Goal: Transaction & Acquisition: Purchase product/service

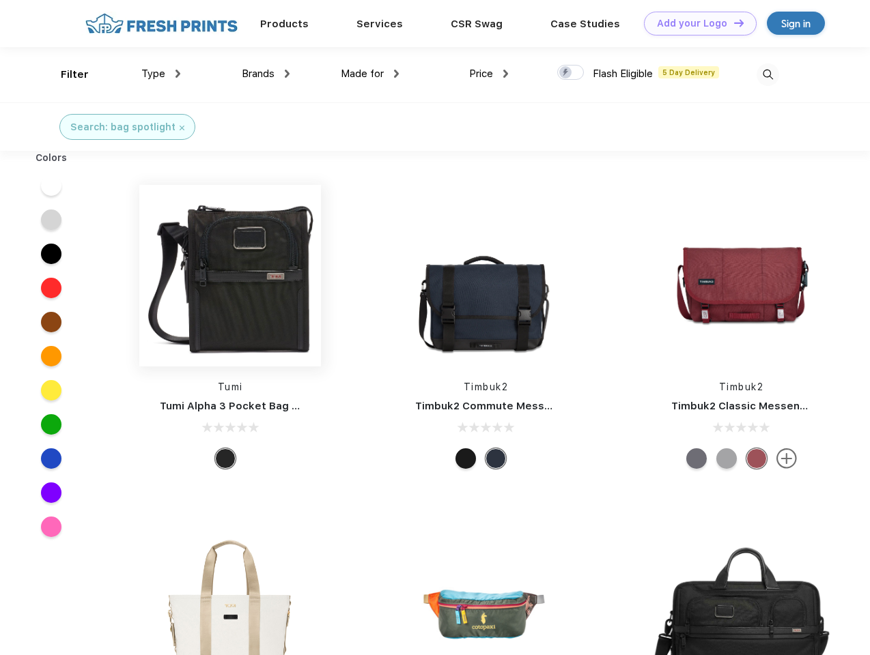
scroll to position [1, 0]
click at [695, 23] on link "Add your Logo Design Tool" at bounding box center [700, 24] width 113 height 24
click at [0, 0] on div "Design Tool" at bounding box center [0, 0] width 0 height 0
click at [732, 23] on link "Add your Logo Design Tool" at bounding box center [700, 24] width 113 height 24
click at [66, 74] on div "Filter" at bounding box center [75, 75] width 28 height 16
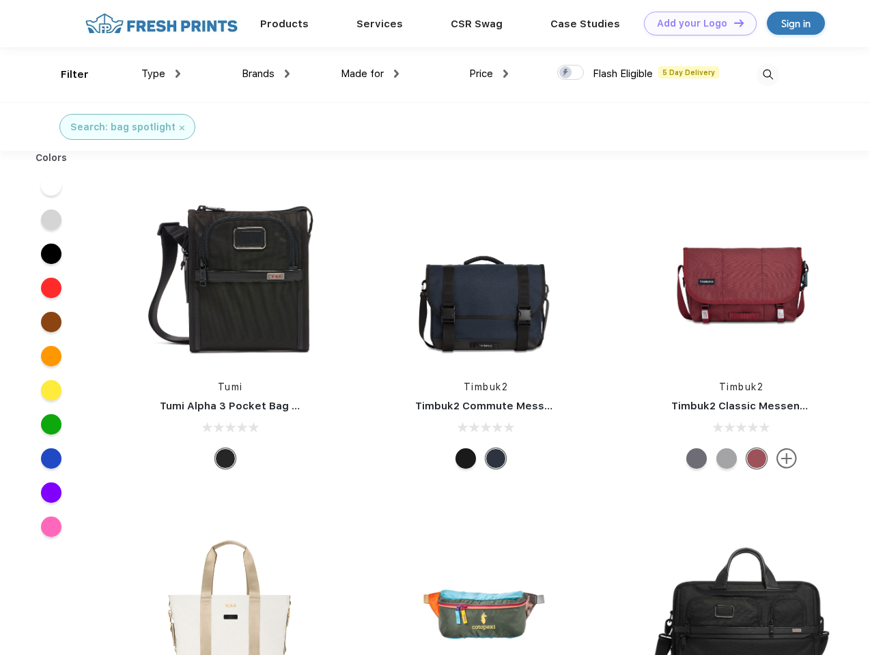
click at [161, 74] on span "Type" at bounding box center [153, 74] width 24 height 12
click at [266, 74] on span "Brands" at bounding box center [258, 74] width 33 height 12
click at [370, 74] on span "Made for" at bounding box center [362, 74] width 43 height 12
click at [489, 74] on span "Price" at bounding box center [481, 74] width 24 height 12
click at [571, 73] on div at bounding box center [570, 72] width 27 height 15
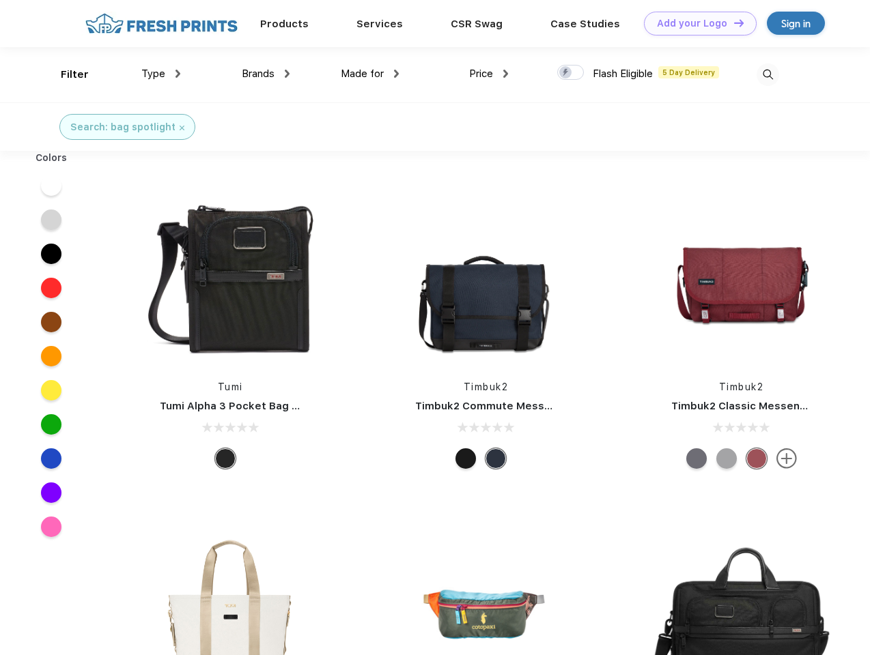
click at [566, 73] on input "checkbox" at bounding box center [561, 68] width 9 height 9
click at [767, 74] on img at bounding box center [767, 74] width 23 height 23
